Goal: Task Accomplishment & Management: Use online tool/utility

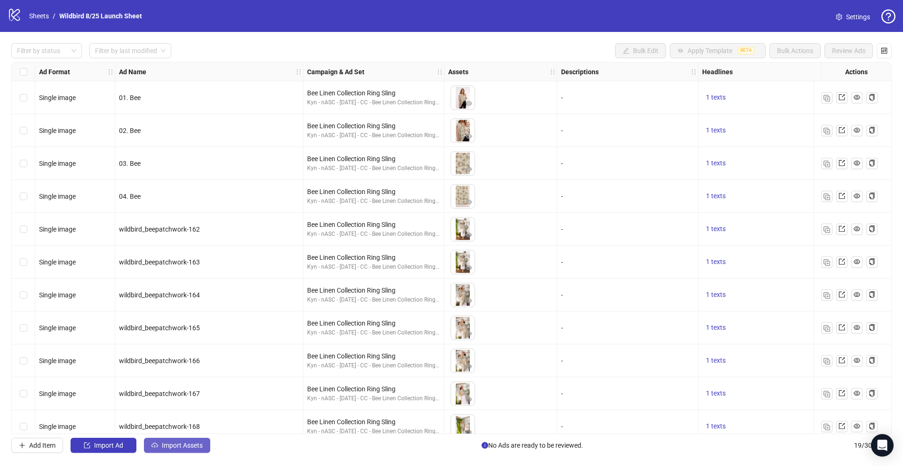
click at [158, 448] on button "Import Assets" at bounding box center [177, 445] width 66 height 15
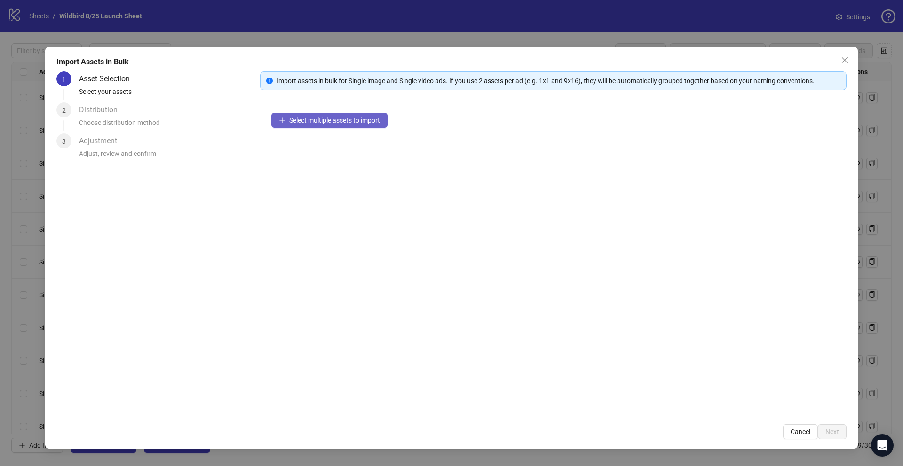
click at [316, 123] on span "Select multiple assets to import" at bounding box center [334, 121] width 91 height 8
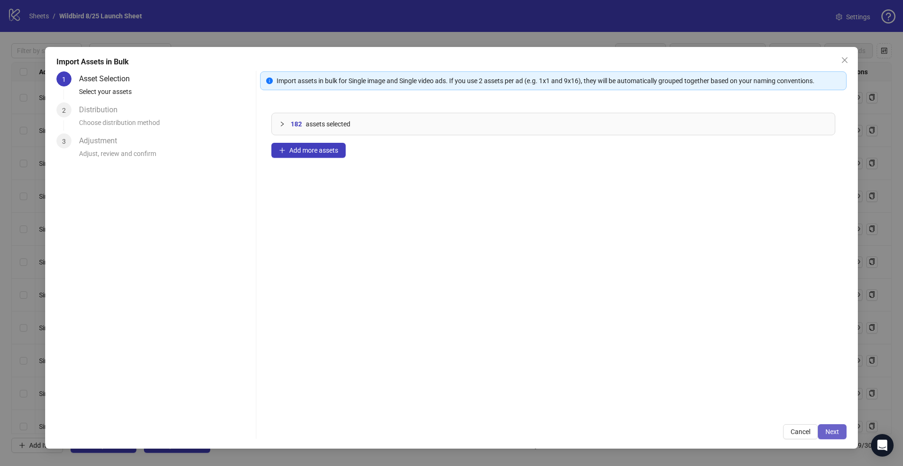
click at [836, 431] on span "Next" at bounding box center [832, 432] width 14 height 8
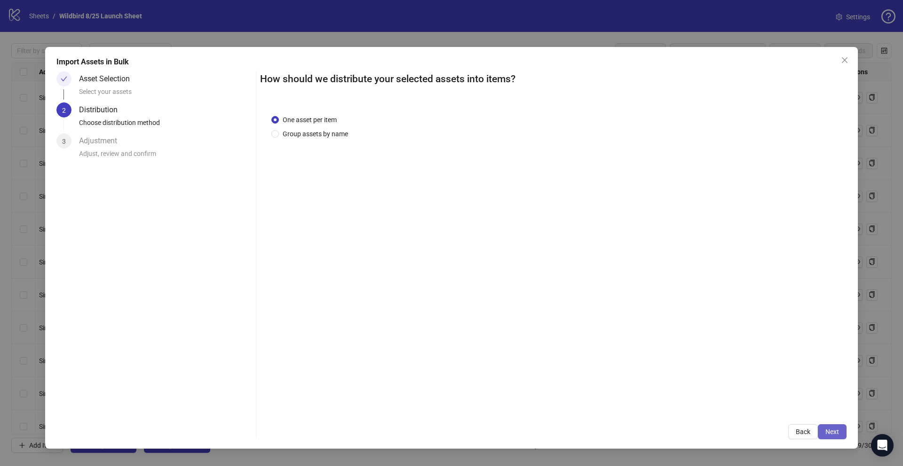
click at [830, 430] on span "Next" at bounding box center [832, 432] width 14 height 8
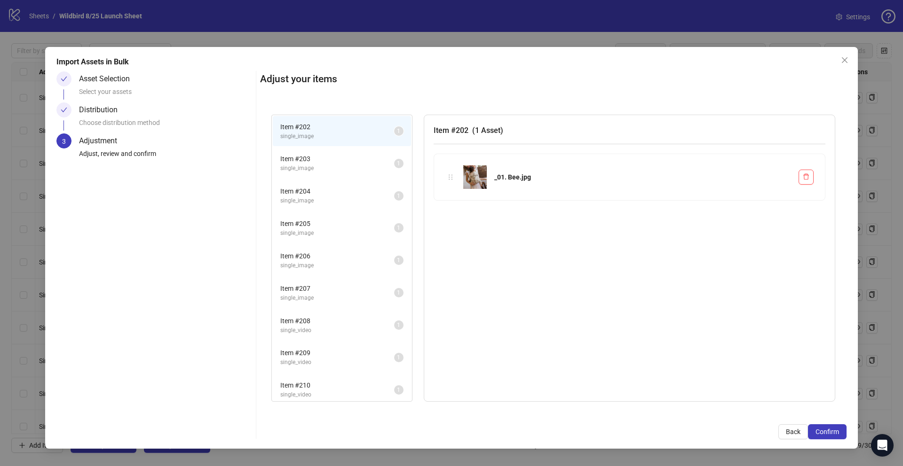
click at [830, 430] on span "Confirm" at bounding box center [827, 432] width 24 height 8
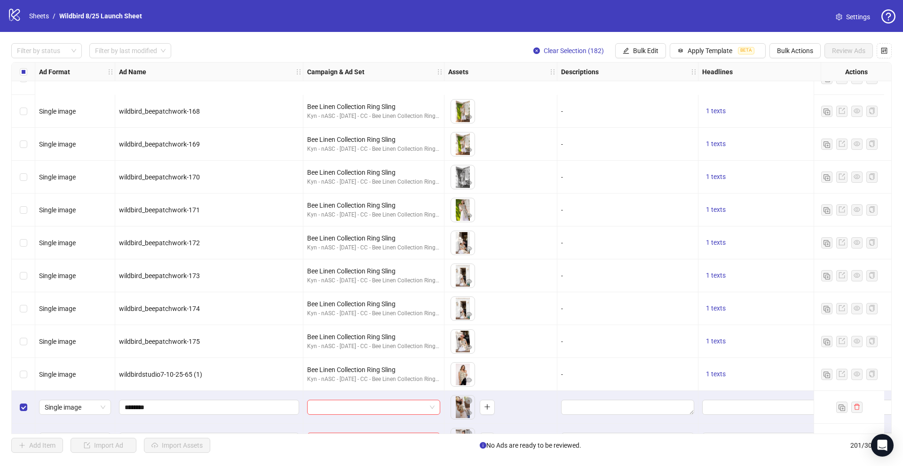
scroll to position [410, 0]
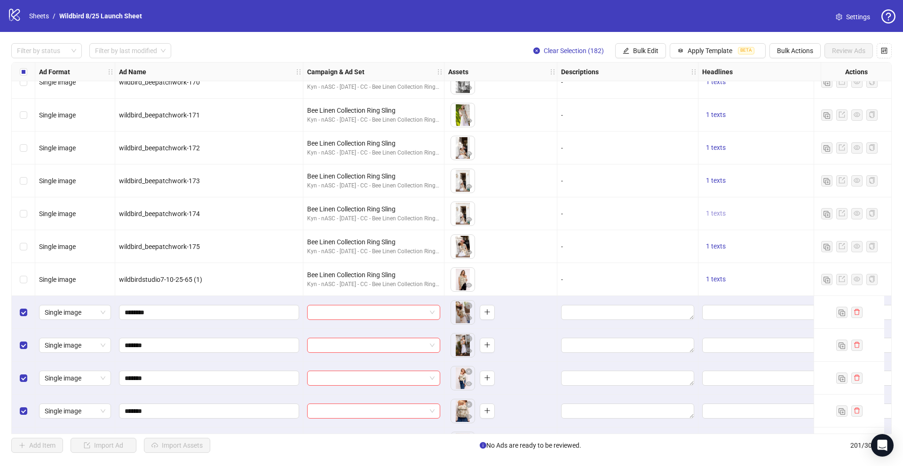
click at [715, 212] on span "1 texts" at bounding box center [716, 214] width 20 height 8
drag, startPoint x: 847, startPoint y: 208, endPoint x: 772, endPoint y: 206, distance: 75.3
click at [772, 206] on div "Bee Linen Collection" at bounding box center [811, 206] width 78 height 10
copy div "Bee Linen Collection"
click at [653, 52] on span "Bulk Edit" at bounding box center [645, 51] width 25 height 8
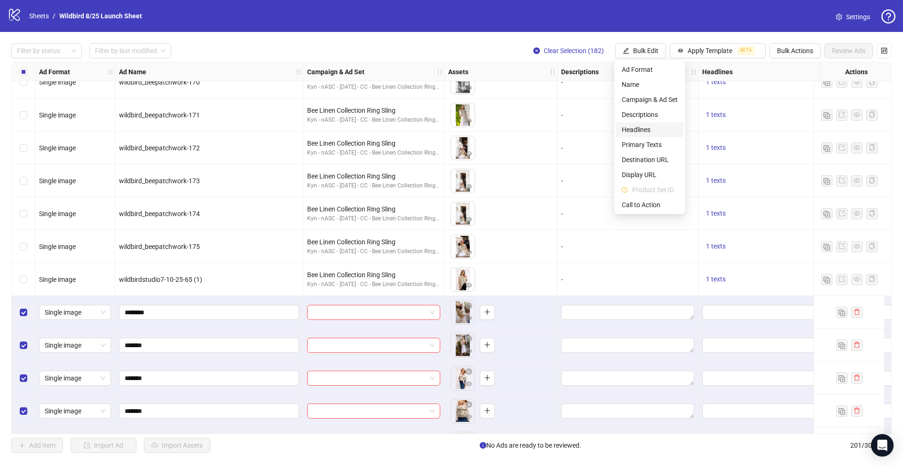
click at [646, 131] on span "Headlines" at bounding box center [650, 130] width 56 height 10
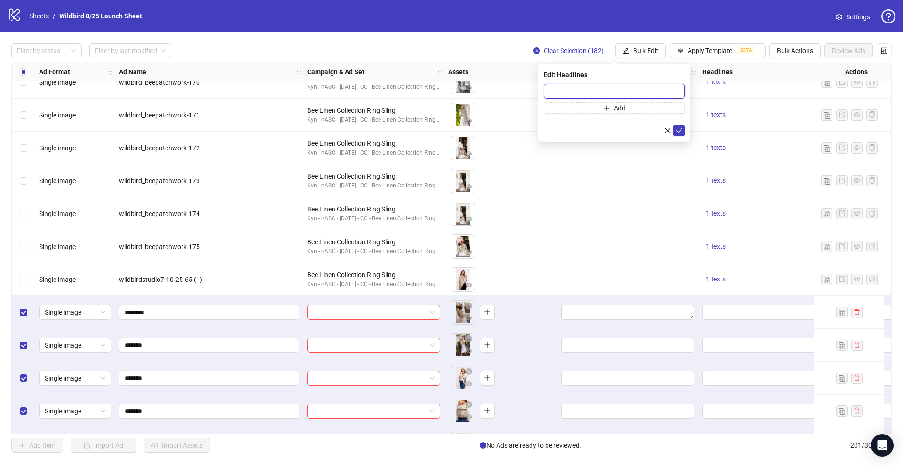
click at [640, 90] on input "text" at bounding box center [614, 91] width 141 height 15
paste input "**********"
type input "**********"
click at [681, 128] on icon "check" at bounding box center [679, 130] width 6 height 5
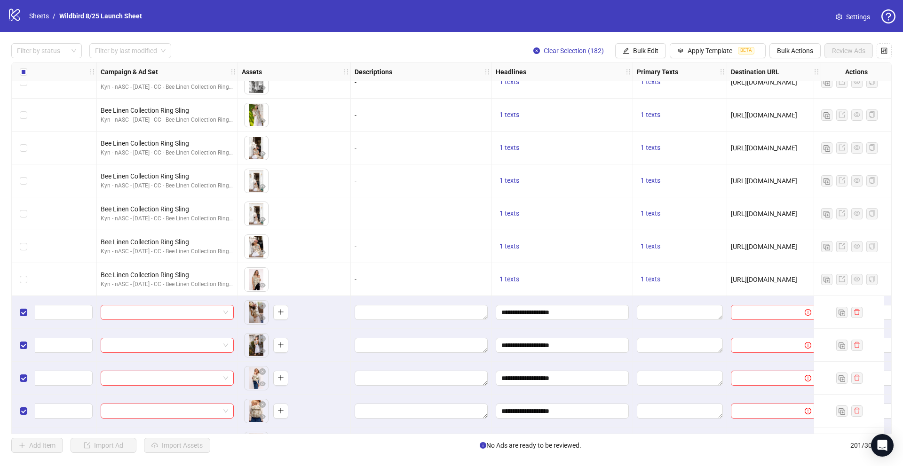
scroll to position [410, 237]
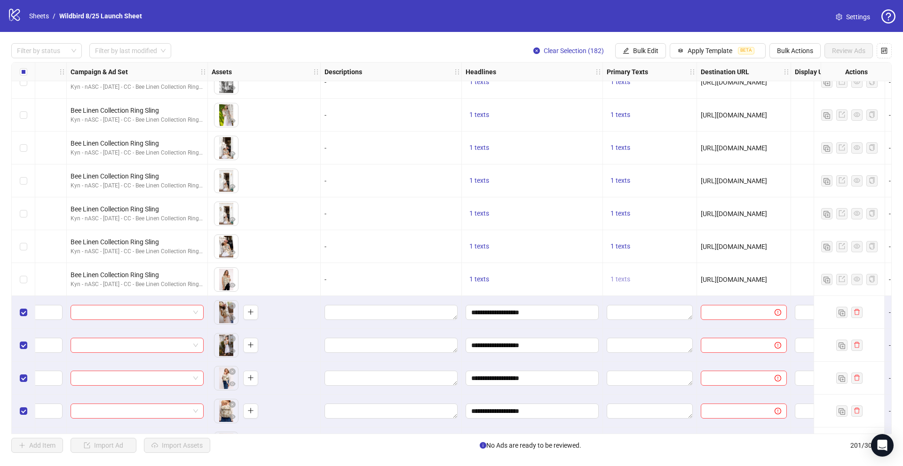
click at [619, 278] on span "1 texts" at bounding box center [620, 280] width 20 height 8
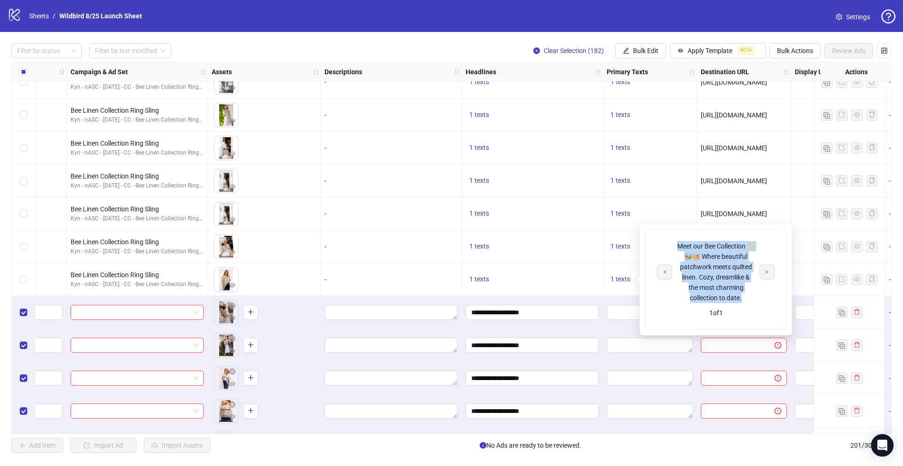
drag, startPoint x: 746, startPoint y: 300, endPoint x: 675, endPoint y: 243, distance: 91.6
click at [675, 243] on div "Meet our Bee Collection ✨🐝🧺 Where beautiful patchwork meets quilted linen. Cozy…" at bounding box center [716, 272] width 118 height 62
copy div "Meet our Bee Collection ✨🐝🧺 Where beautiful patchwork meets quilted linen. Cozy…"
click at [641, 52] on span "Bulk Edit" at bounding box center [645, 51] width 25 height 8
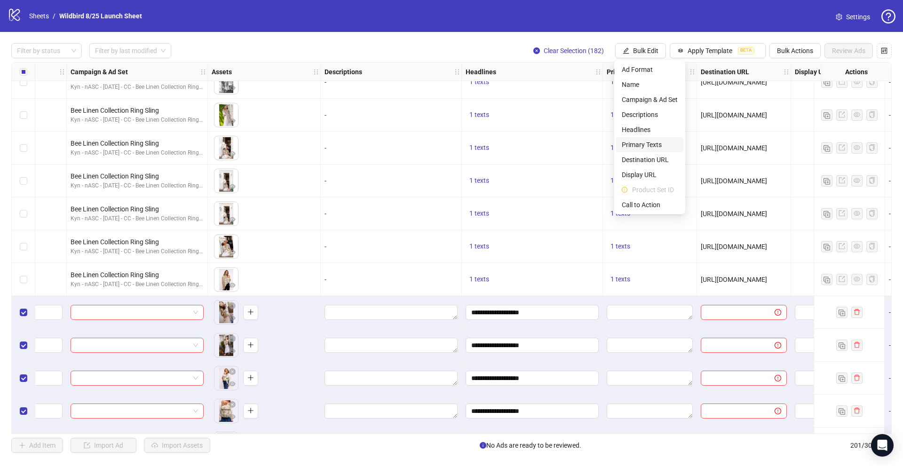
click at [637, 146] on span "Primary Texts" at bounding box center [650, 145] width 56 height 10
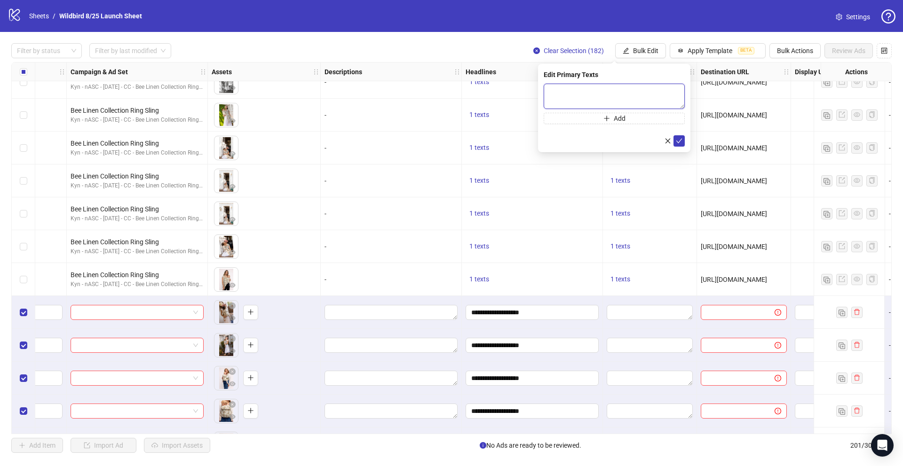
click at [620, 93] on textarea at bounding box center [614, 96] width 141 height 25
paste textarea "**********"
type textarea "**********"
click at [681, 139] on icon "check" at bounding box center [679, 141] width 7 height 7
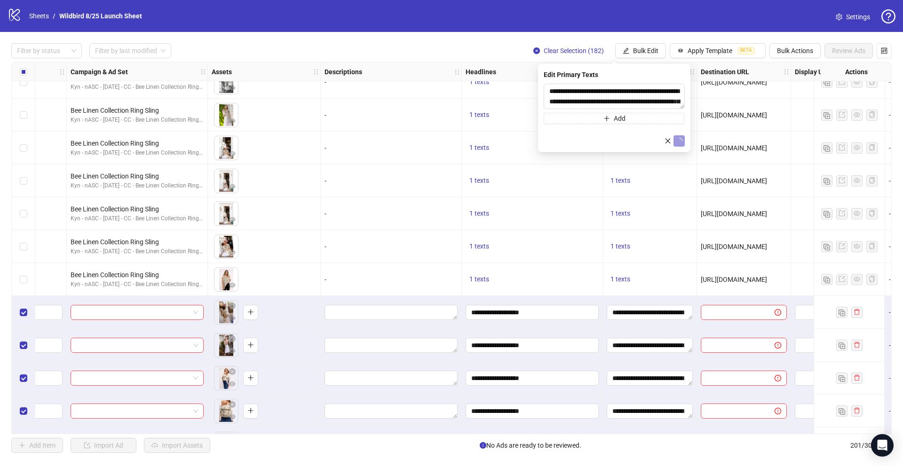
click at [726, 211] on span "[URL][DOMAIN_NAME]" at bounding box center [734, 214] width 66 height 8
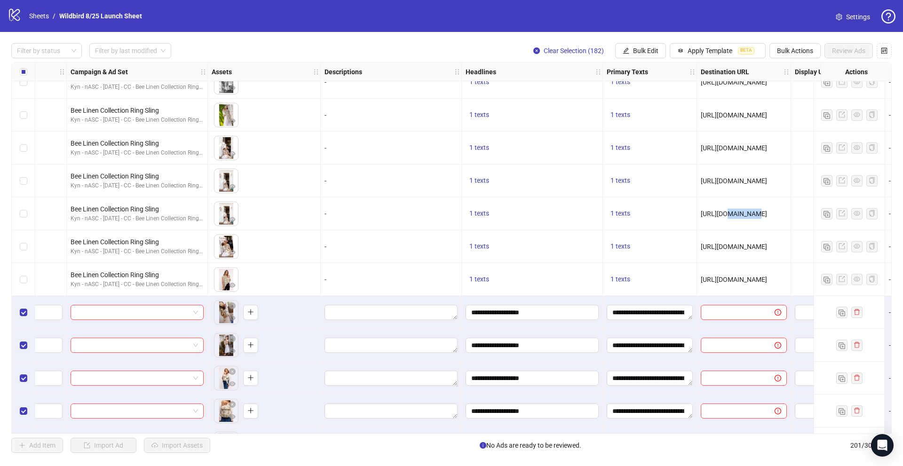
click at [726, 211] on span "[URL][DOMAIN_NAME]" at bounding box center [734, 214] width 66 height 8
copy span "[URL][DOMAIN_NAME]"
click at [644, 49] on span "Bulk Edit" at bounding box center [645, 51] width 25 height 8
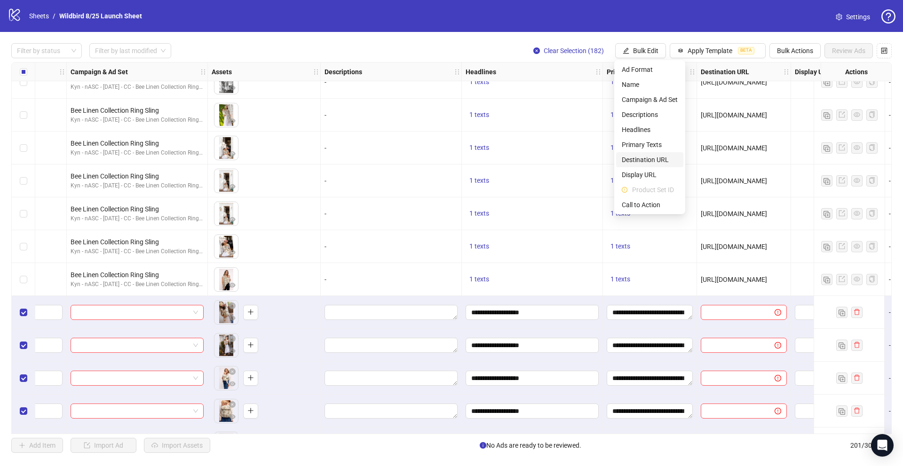
click at [644, 160] on span "Destination URL" at bounding box center [650, 160] width 56 height 10
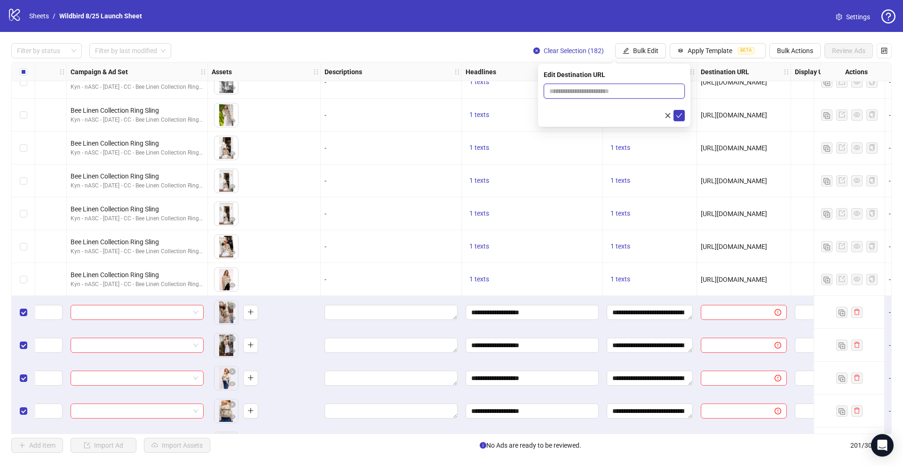
click at [622, 93] on input "text" at bounding box center [610, 91] width 122 height 10
paste input "**********"
type input "**********"
click at [677, 113] on icon "check" at bounding box center [679, 115] width 7 height 7
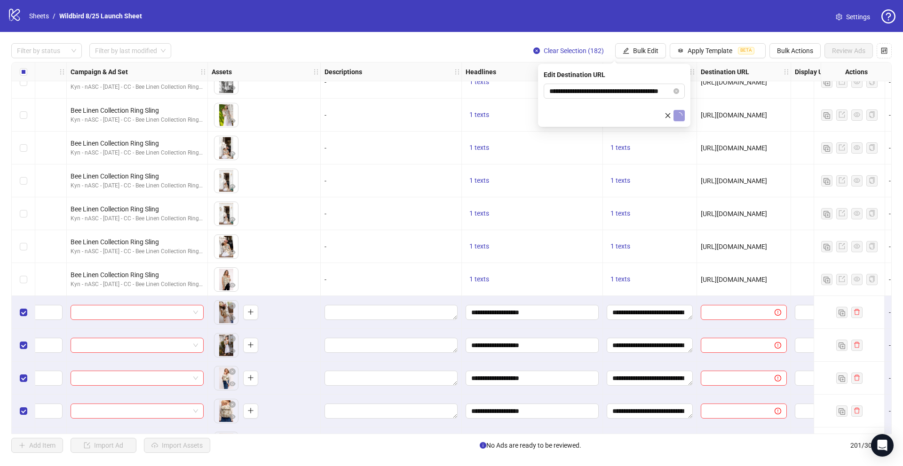
scroll to position [0, 0]
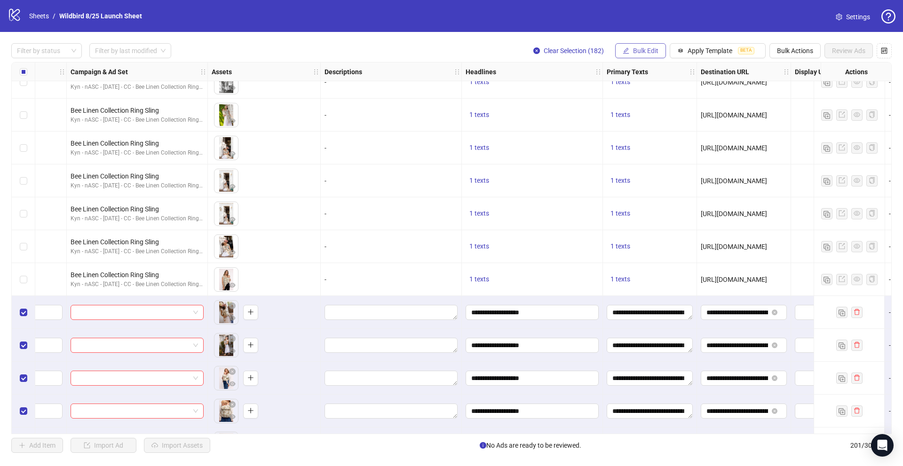
click at [658, 55] on button "Bulk Edit" at bounding box center [640, 50] width 51 height 15
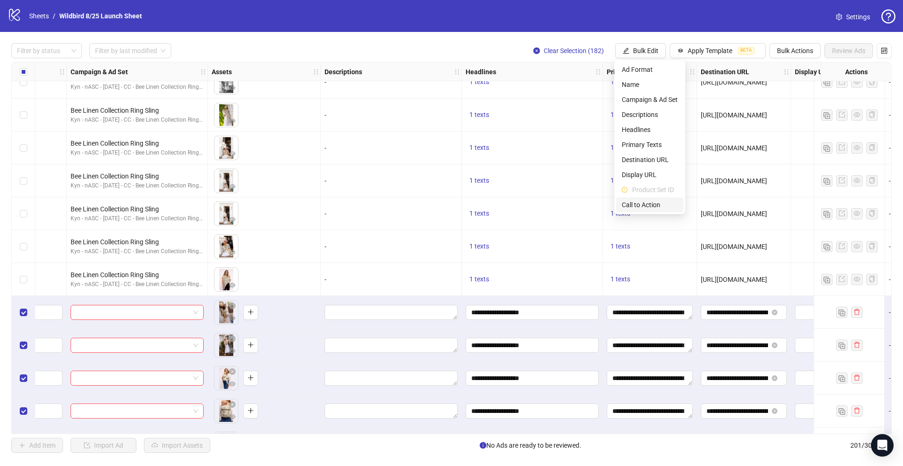
click at [655, 204] on span "Call to Action" at bounding box center [650, 205] width 56 height 10
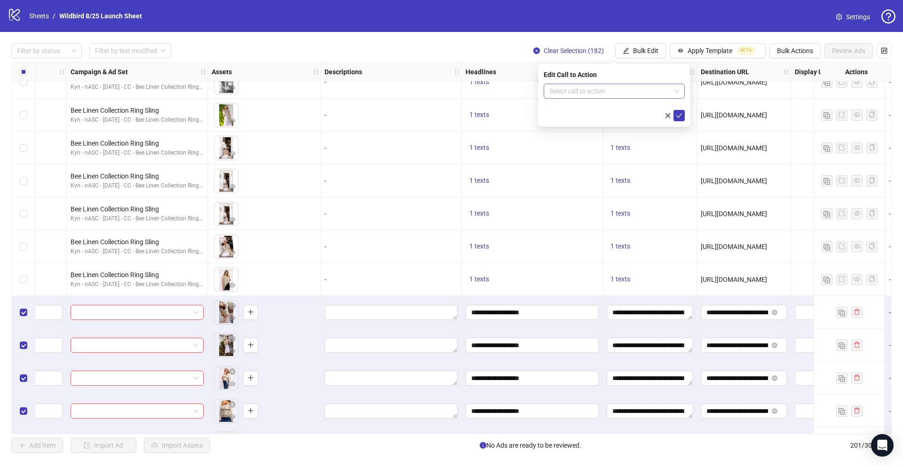
click at [646, 91] on input "search" at bounding box center [609, 91] width 121 height 14
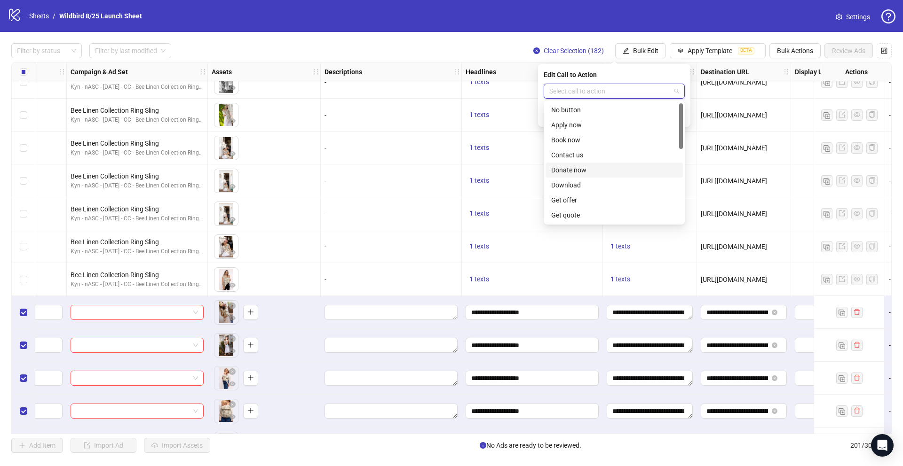
scroll to position [196, 0]
click at [568, 139] on div "Shop now" at bounding box center [614, 140] width 126 height 10
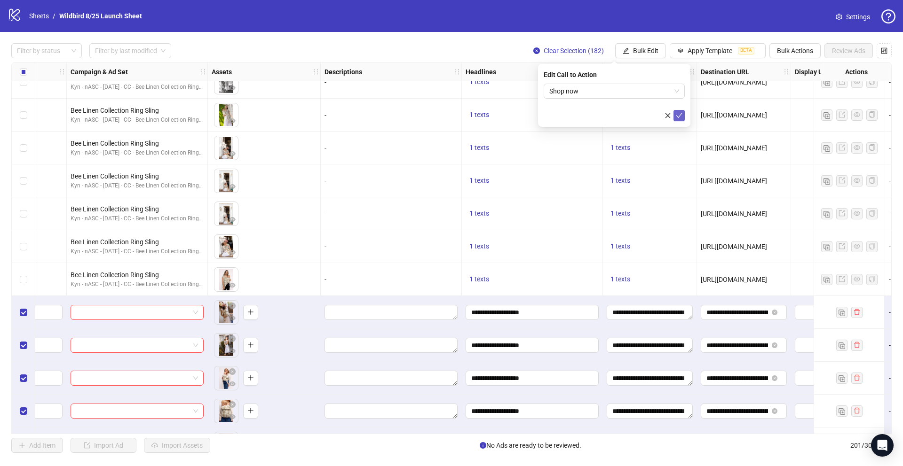
click at [680, 117] on icon "check" at bounding box center [679, 115] width 7 height 7
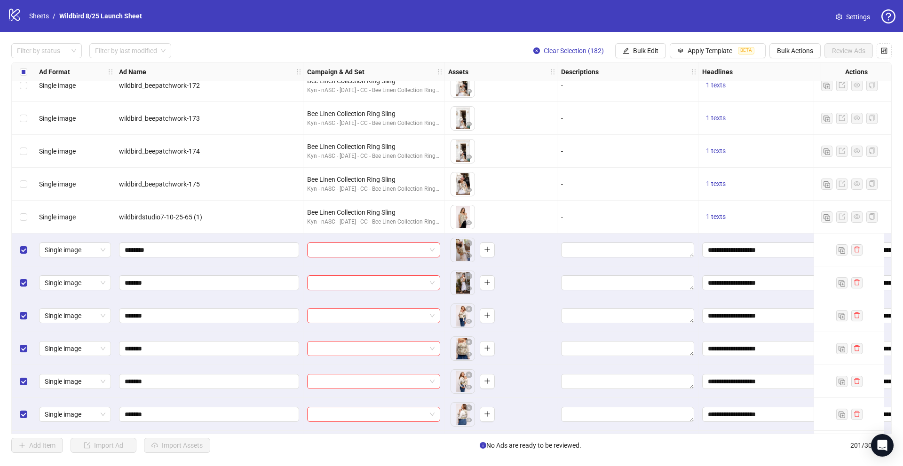
scroll to position [458, 0]
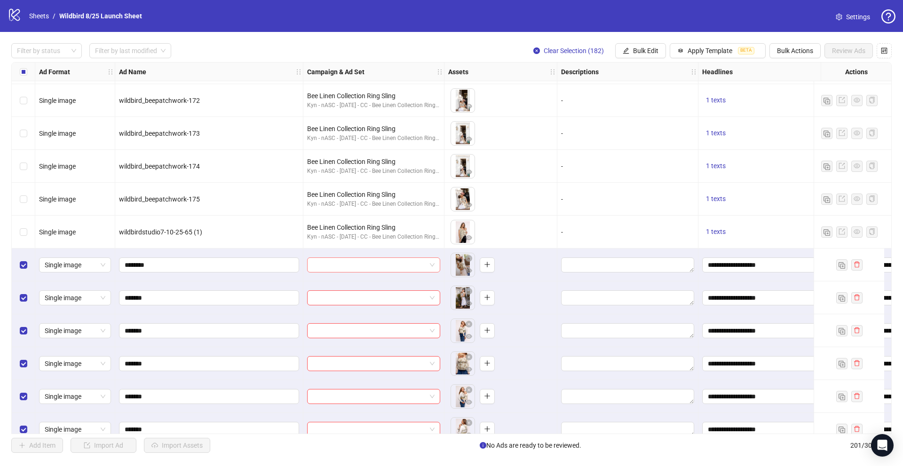
click at [418, 261] on input "search" at bounding box center [369, 265] width 113 height 14
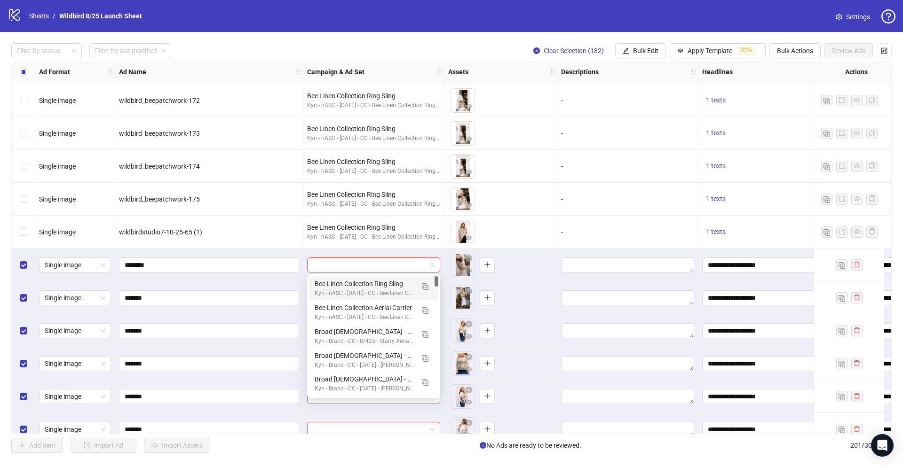
click at [423, 266] on input "search" at bounding box center [369, 265] width 113 height 14
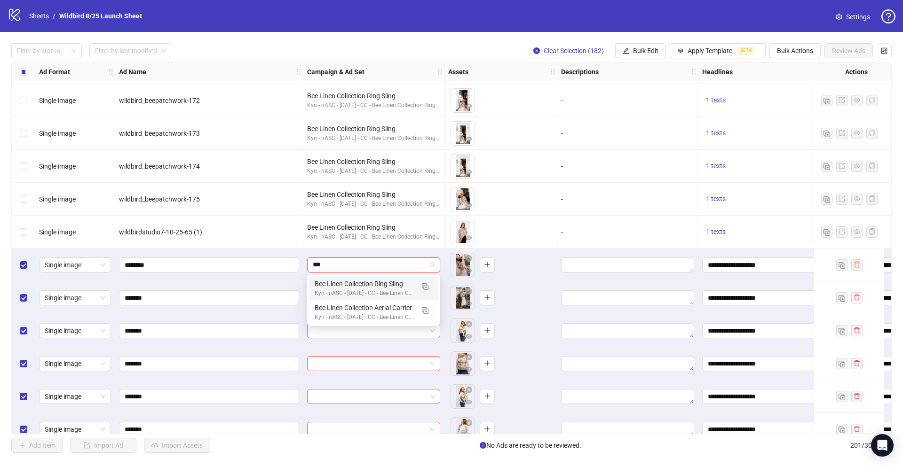
type input "***"
click at [559, 139] on div "-" at bounding box center [627, 133] width 141 height 33
